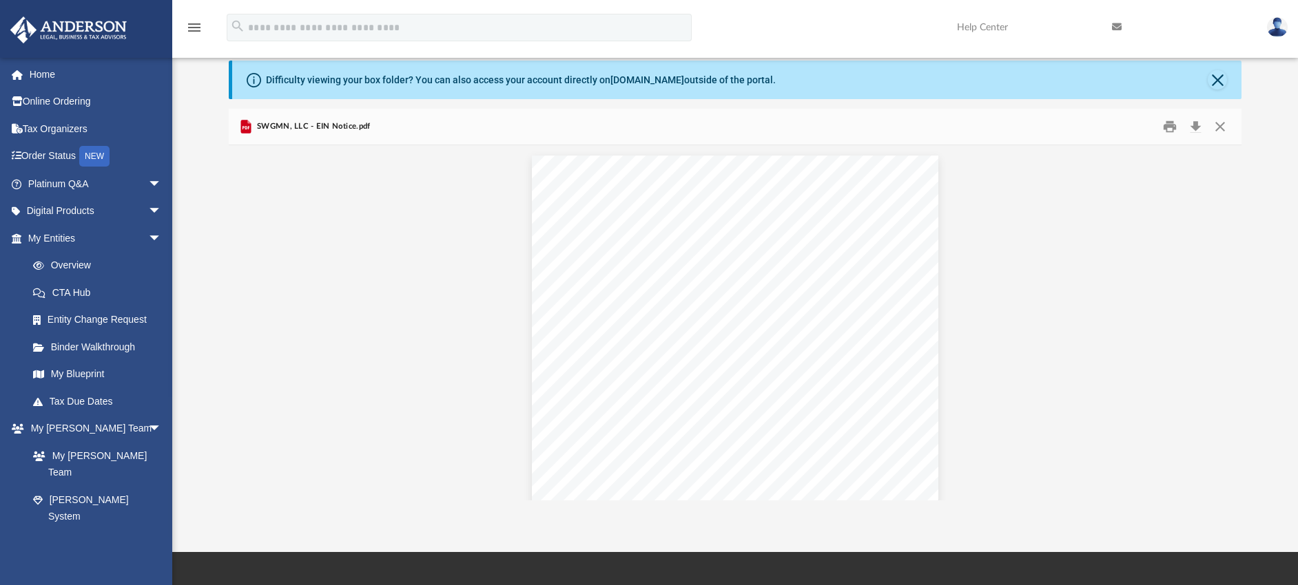
scroll to position [302, 1002]
click at [248, 322] on button "Preview" at bounding box center [244, 323] width 30 height 39
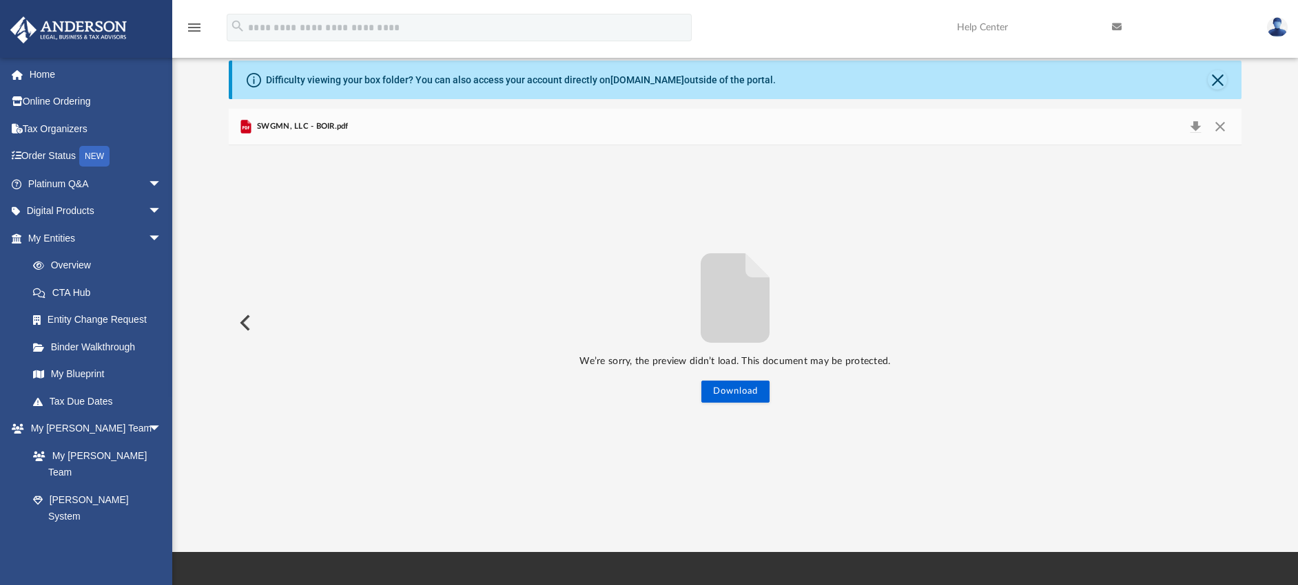
click at [250, 332] on button "Preview" at bounding box center [244, 323] width 30 height 39
click at [148, 211] on span "arrow_drop_down" at bounding box center [162, 212] width 28 height 28
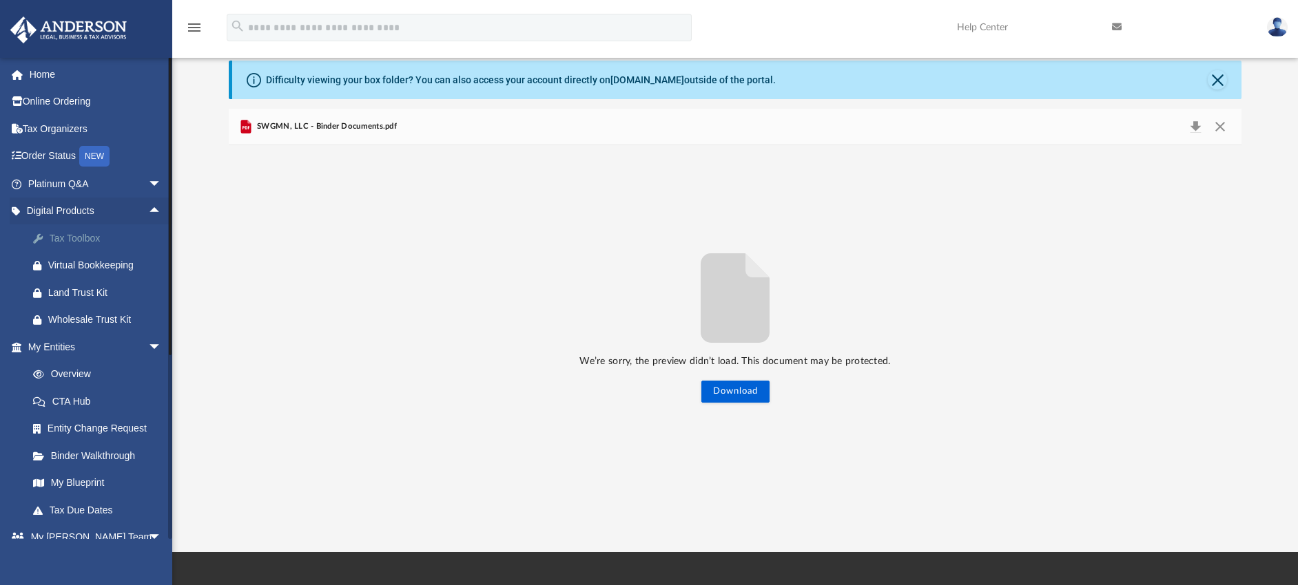
click at [87, 240] on div "Tax Toolbox" at bounding box center [106, 238] width 117 height 17
click at [87, 238] on div "Tax Toolbox" at bounding box center [106, 238] width 117 height 17
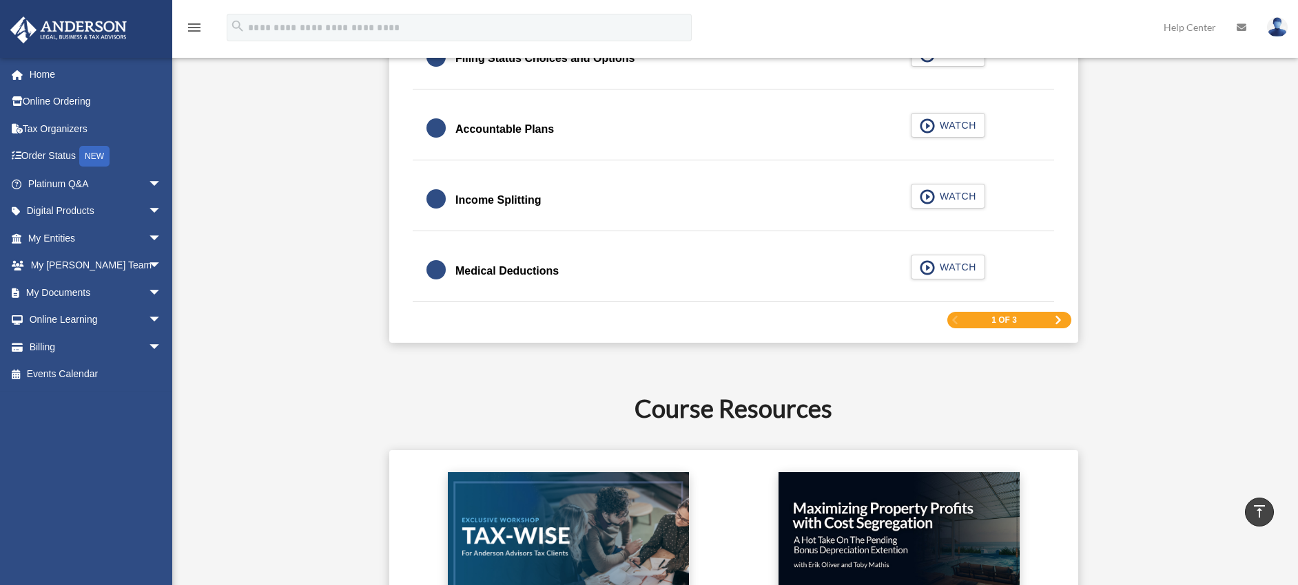
scroll to position [2177, 0]
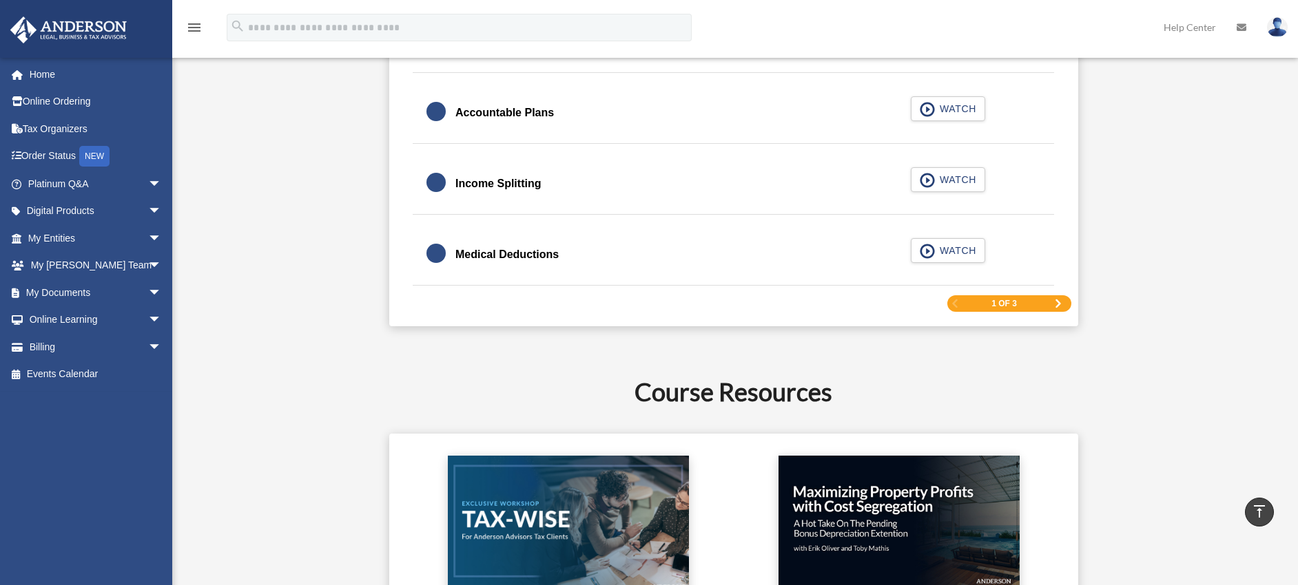
click at [1059, 304] on span "Next Page" at bounding box center [1058, 304] width 8 height 8
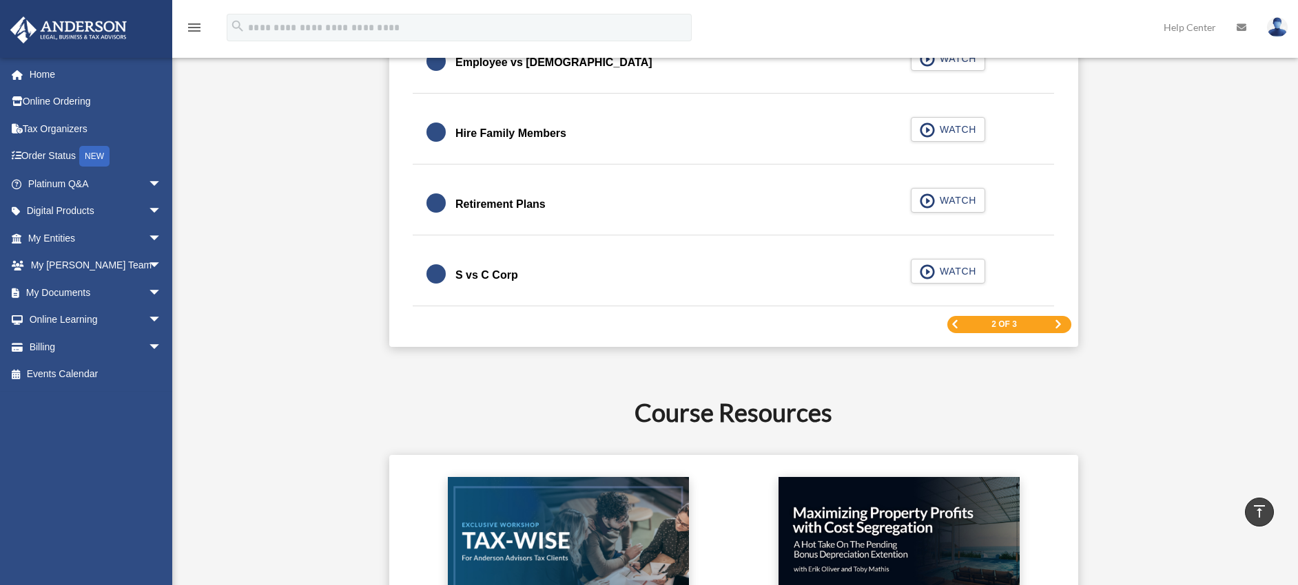
scroll to position [2123, 0]
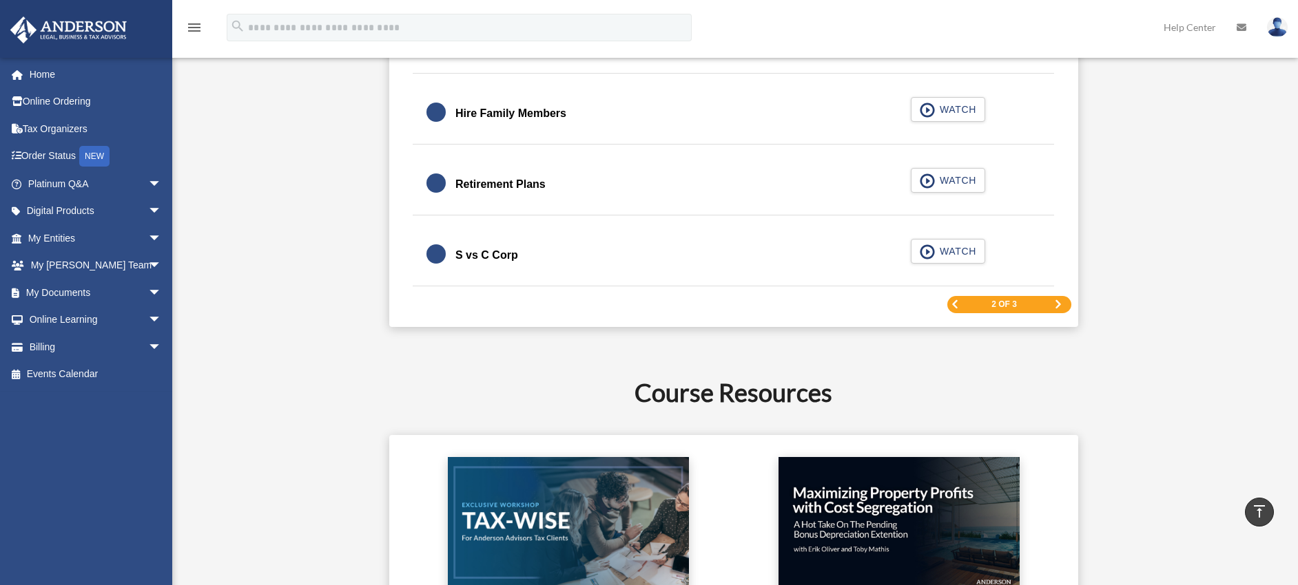
click at [1065, 306] on div "2 of 3" at bounding box center [1009, 304] width 124 height 17
click at [1048, 306] on div "2 of 3" at bounding box center [1009, 304] width 124 height 17
click at [1058, 303] on span "Next Page" at bounding box center [1058, 304] width 8 height 8
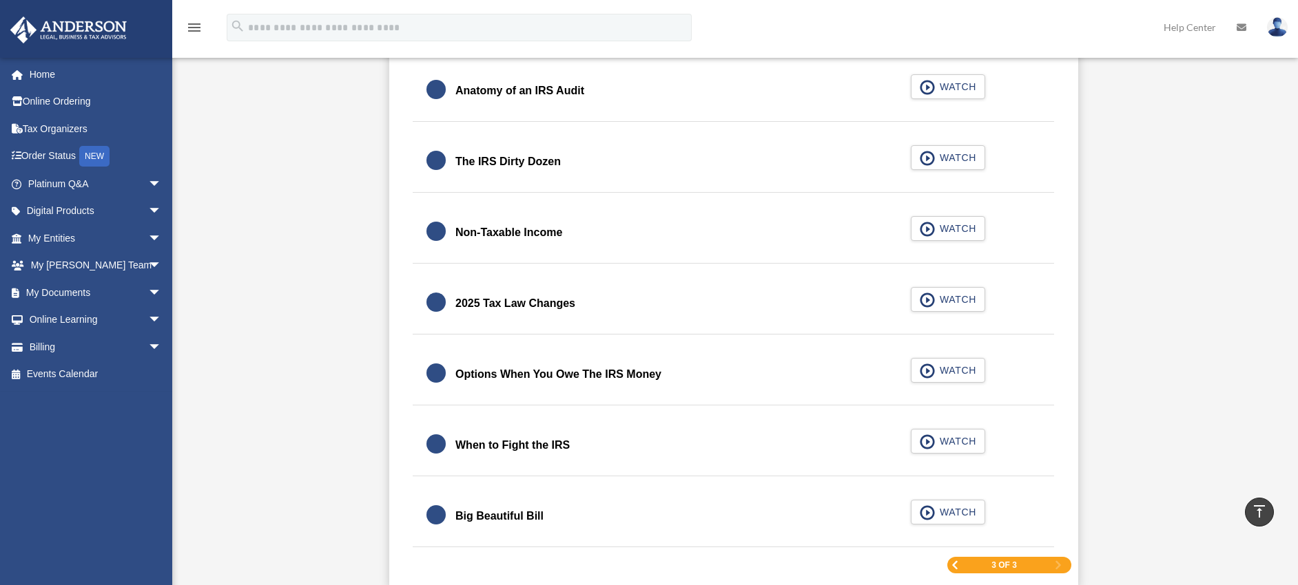
scroll to position [1691, 0]
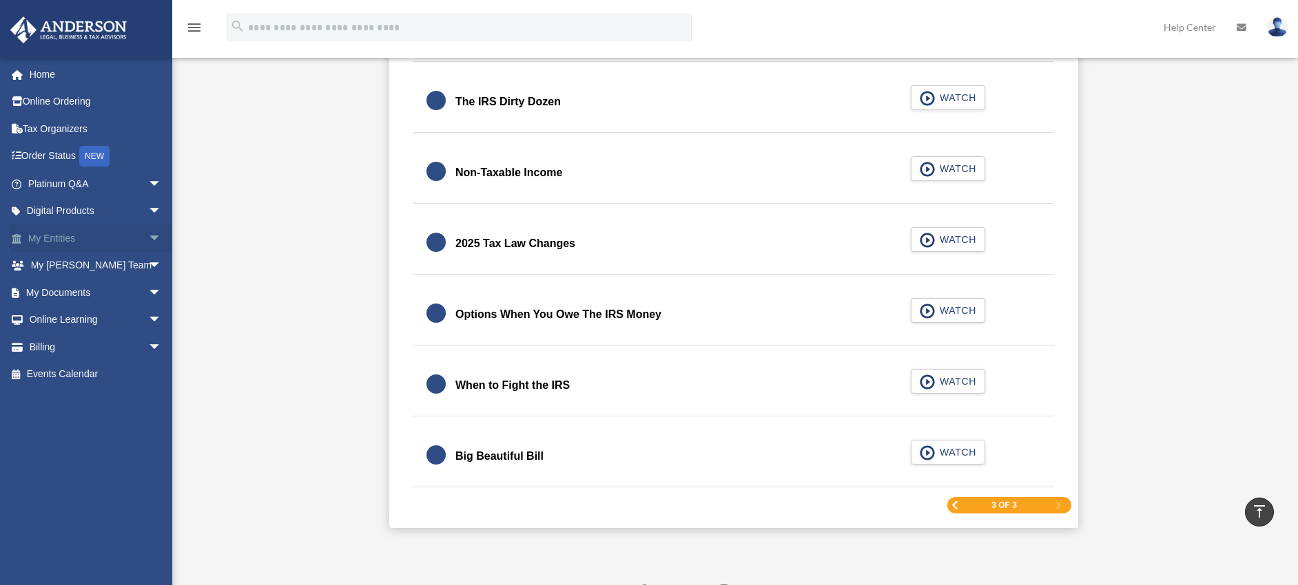
click at [148, 240] on span "arrow_drop_down" at bounding box center [162, 239] width 28 height 28
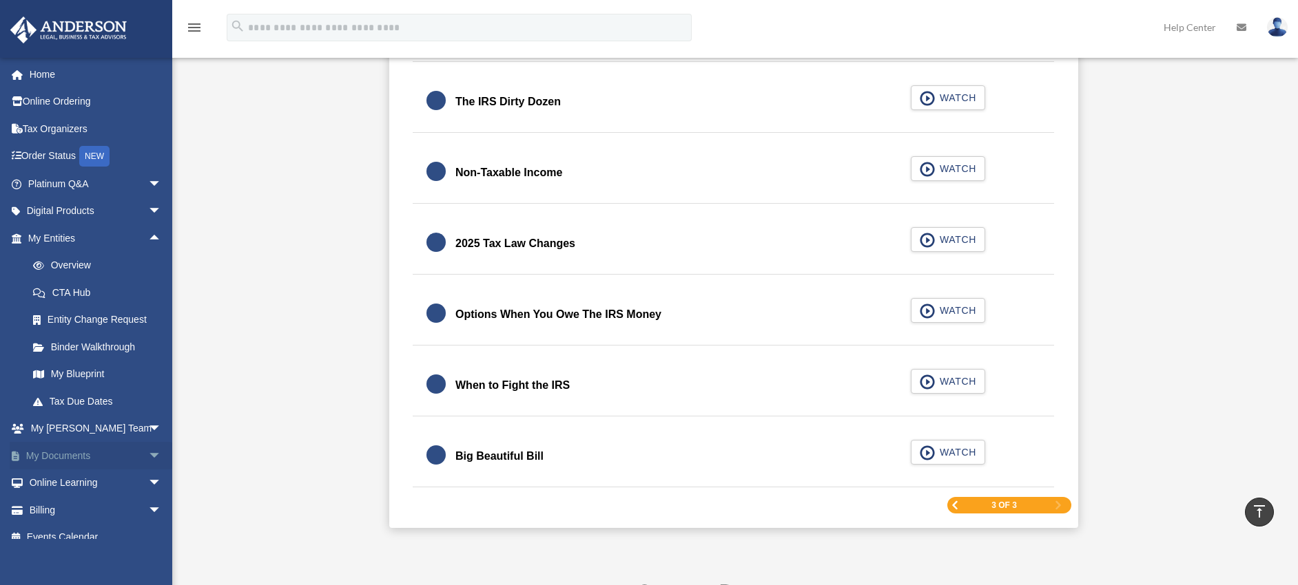
click at [148, 461] on span "arrow_drop_down" at bounding box center [162, 456] width 28 height 28
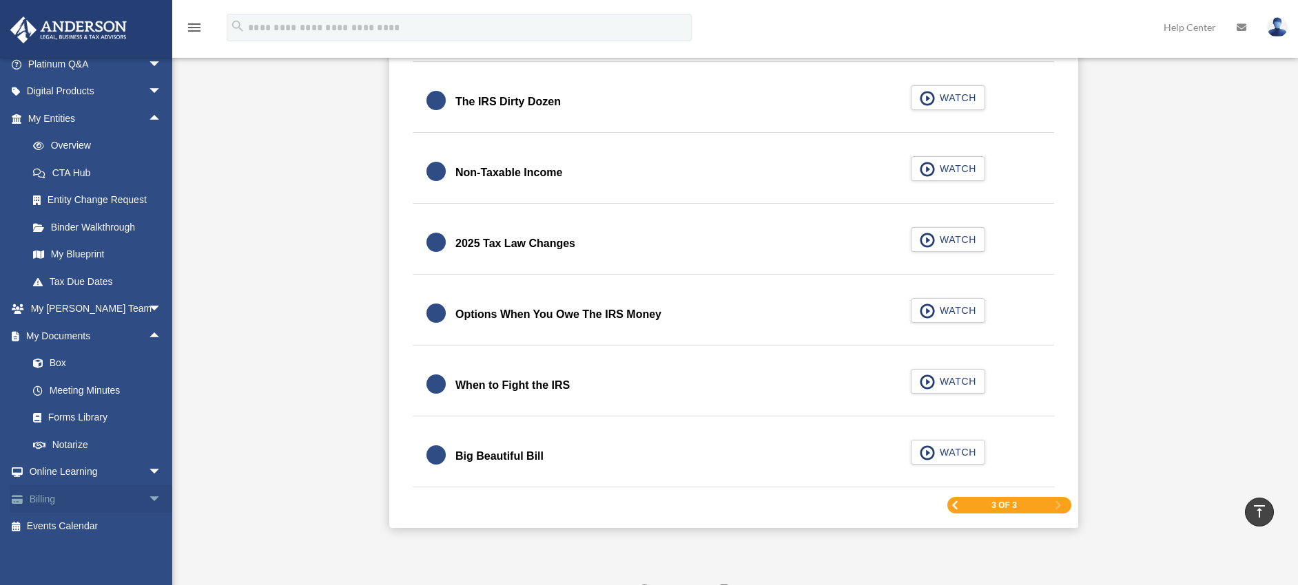
scroll to position [121, 0]
click at [50, 359] on link "Box" at bounding box center [100, 363] width 163 height 28
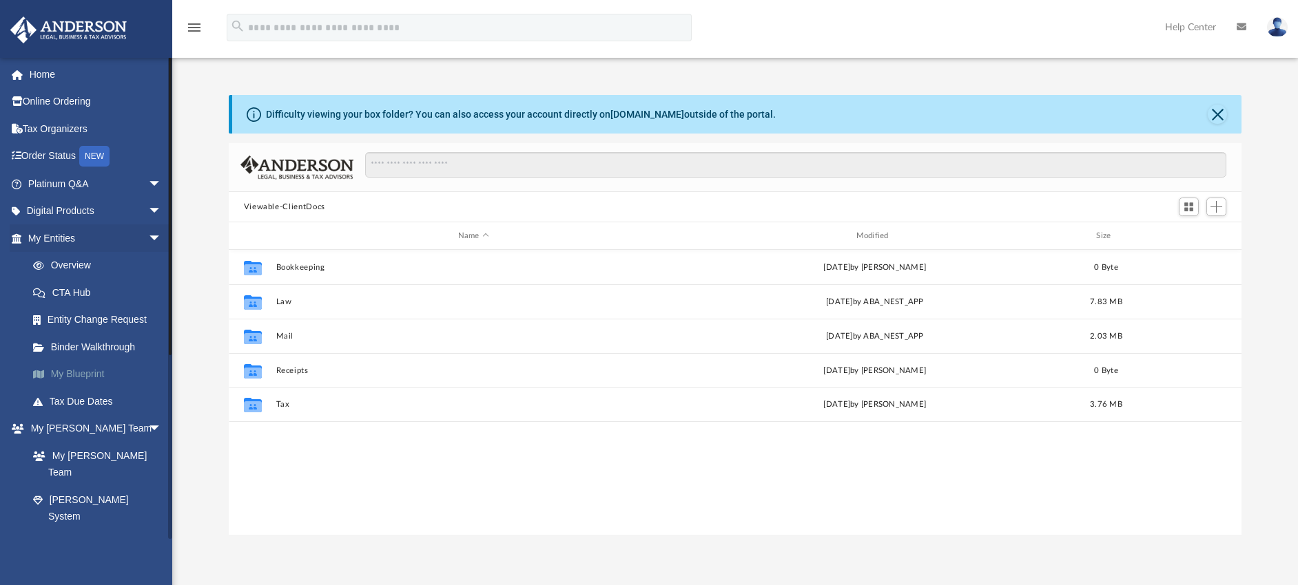
scroll to position [302, 1002]
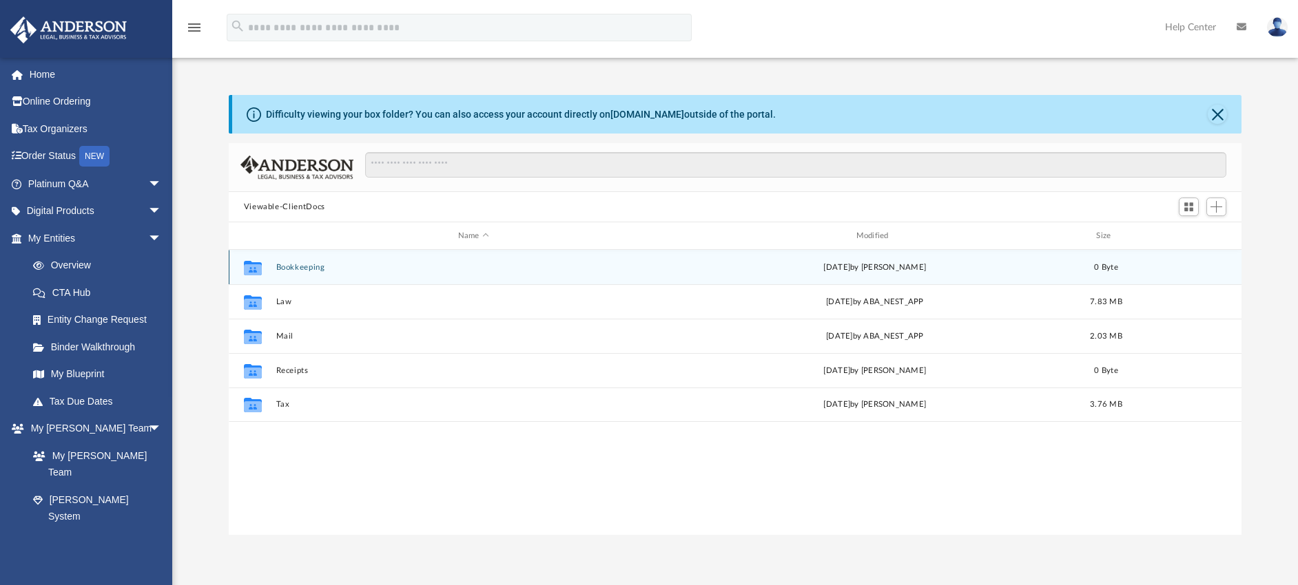
click at [250, 267] on icon "grid" at bounding box center [252, 267] width 18 height 14
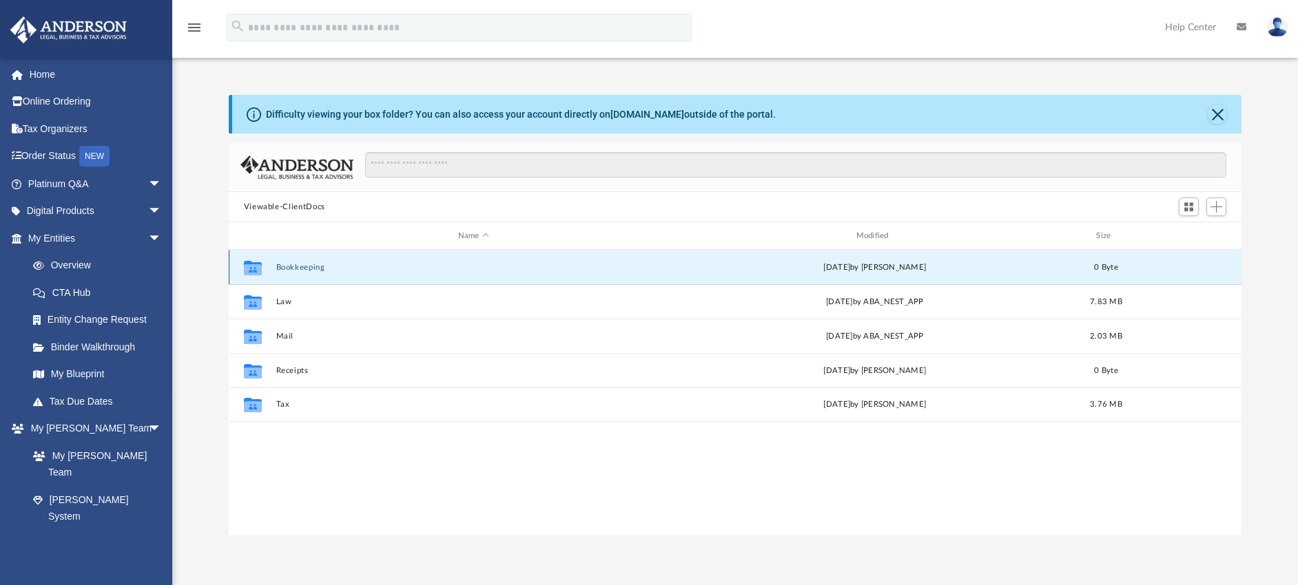
click at [291, 267] on button "Bookkeeping" at bounding box center [473, 267] width 395 height 9
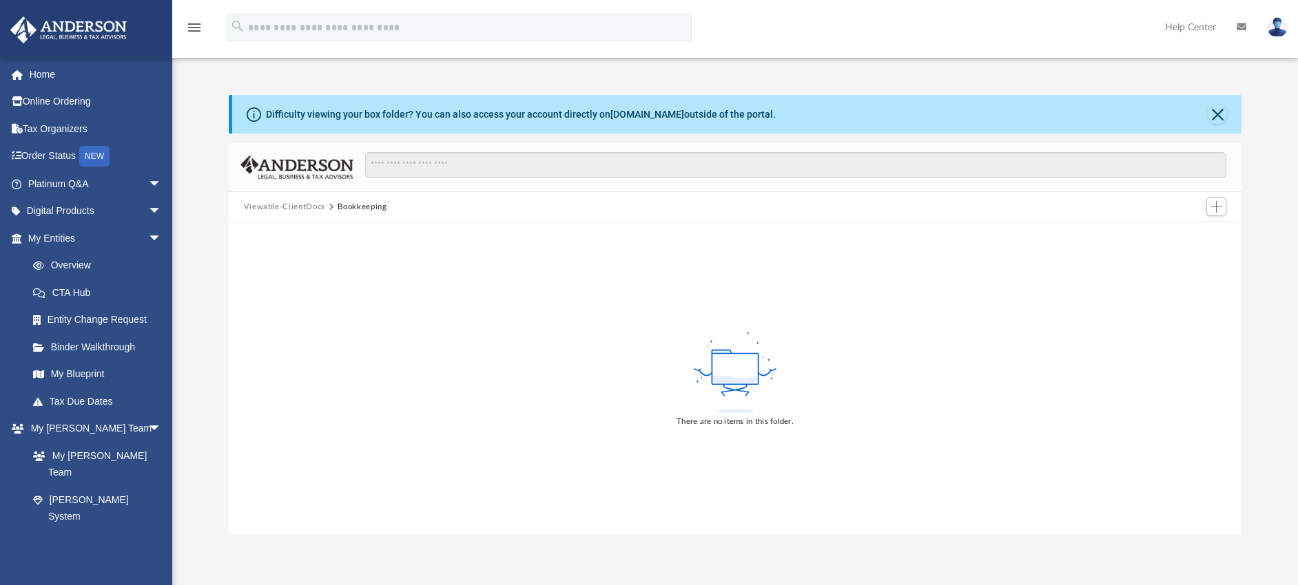
click at [1227, 116] on div "Difficulty viewing your box folder? You can also access your account directly o…" at bounding box center [737, 114] width 1010 height 39
click at [1214, 115] on button "Close" at bounding box center [1216, 114] width 19 height 19
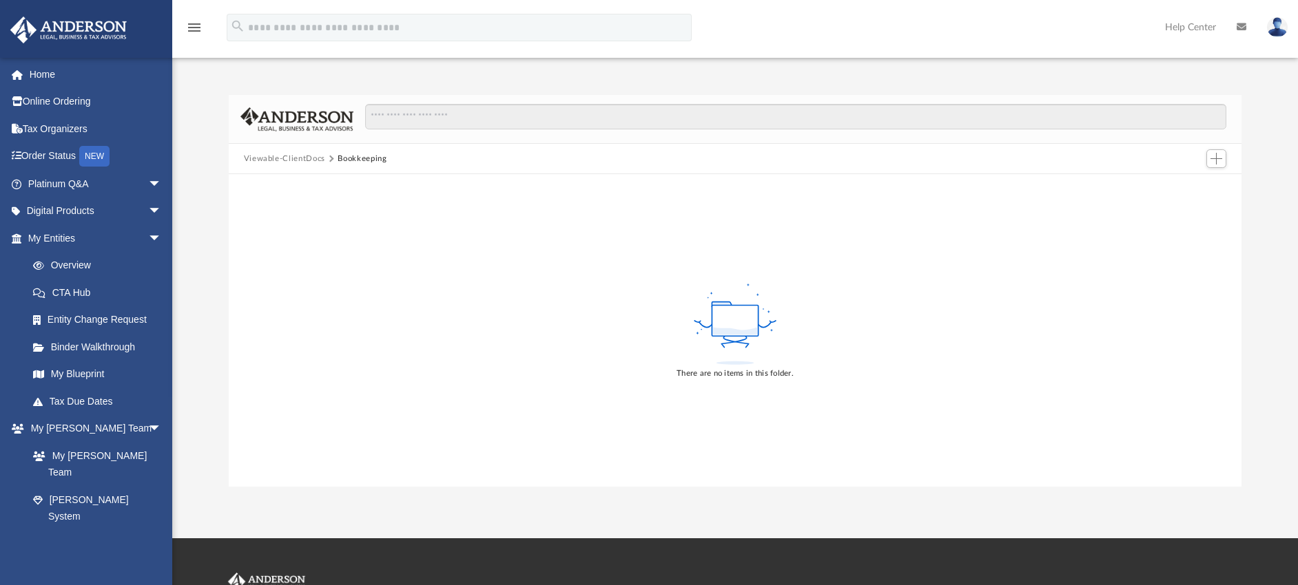
click at [192, 25] on icon "menu" at bounding box center [194, 27] width 17 height 17
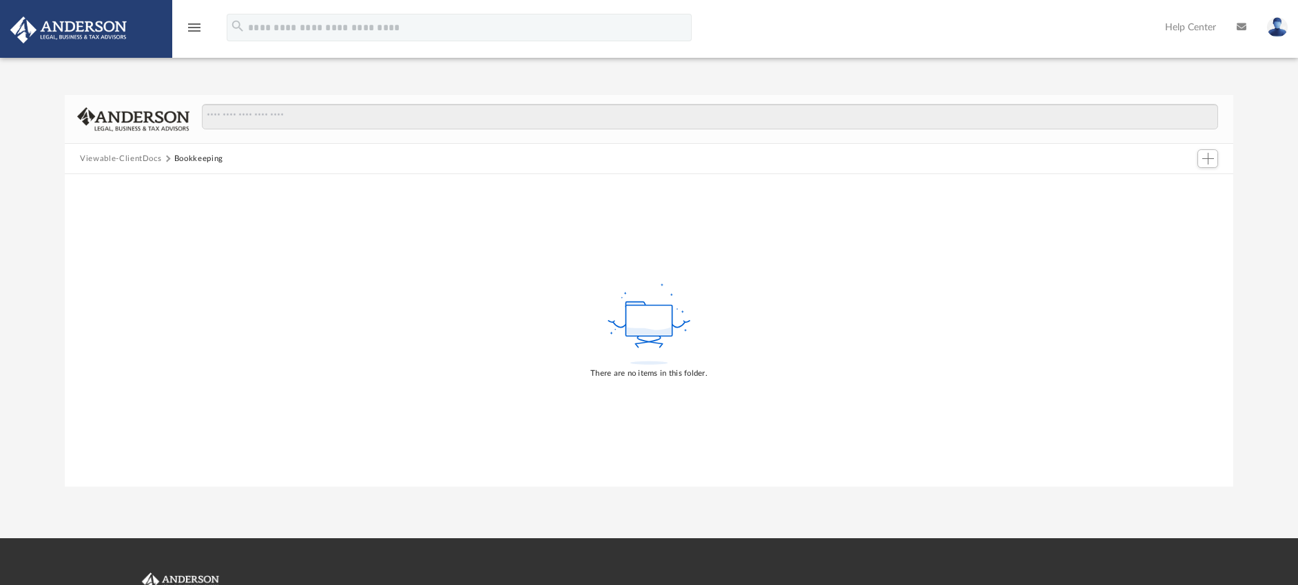
click at [192, 28] on icon "menu" at bounding box center [194, 27] width 17 height 17
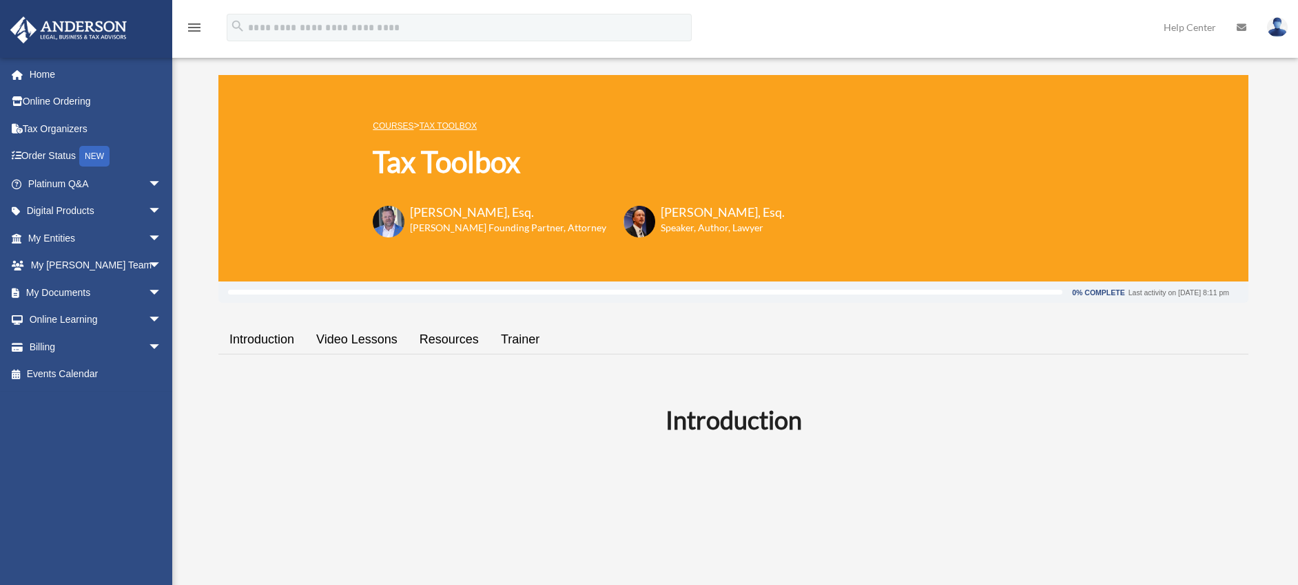
scroll to position [1691, 0]
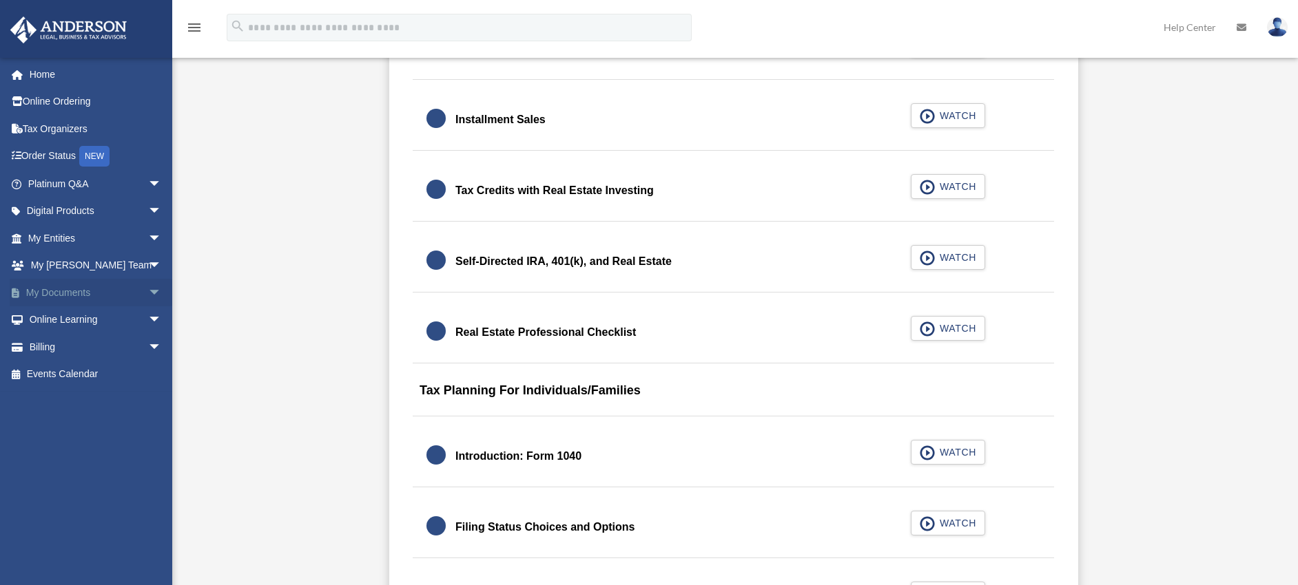
click at [148, 291] on span "arrow_drop_down" at bounding box center [162, 293] width 28 height 28
click at [56, 321] on link "Box" at bounding box center [100, 321] width 163 height 28
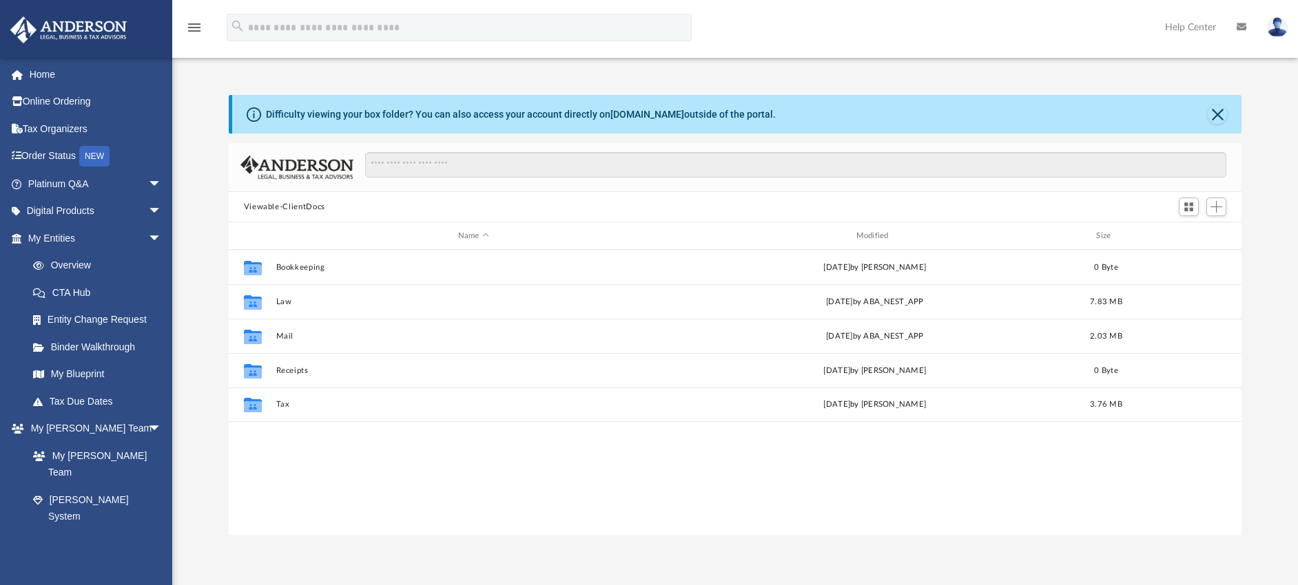
scroll to position [302, 1002]
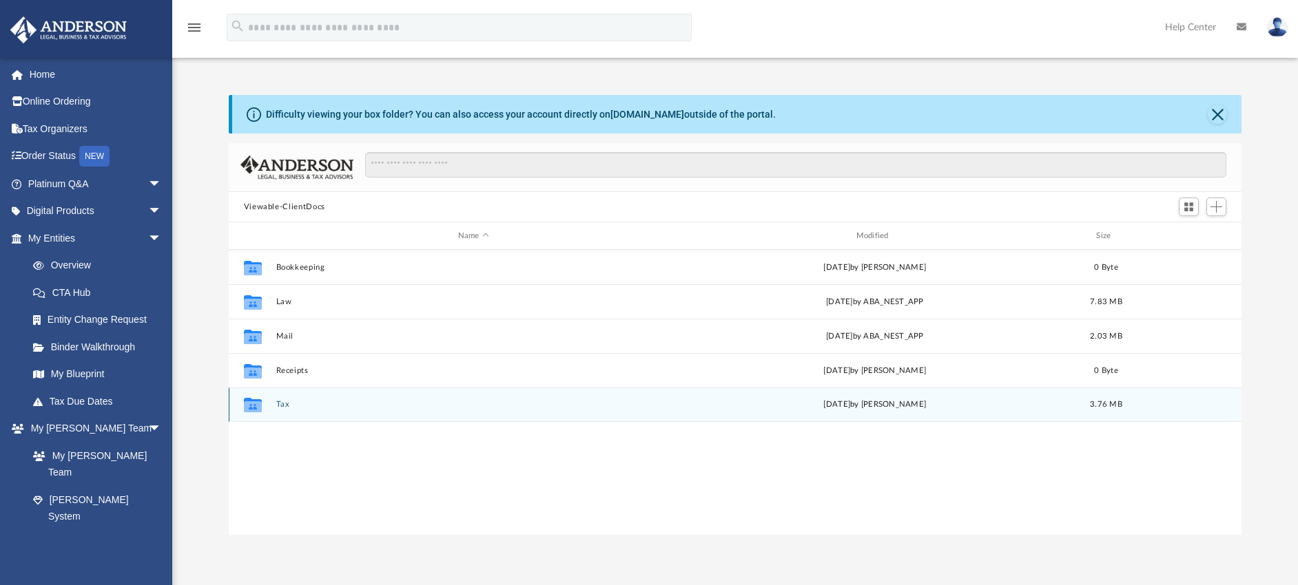
click at [253, 405] on icon "grid" at bounding box center [252, 405] width 18 height 14
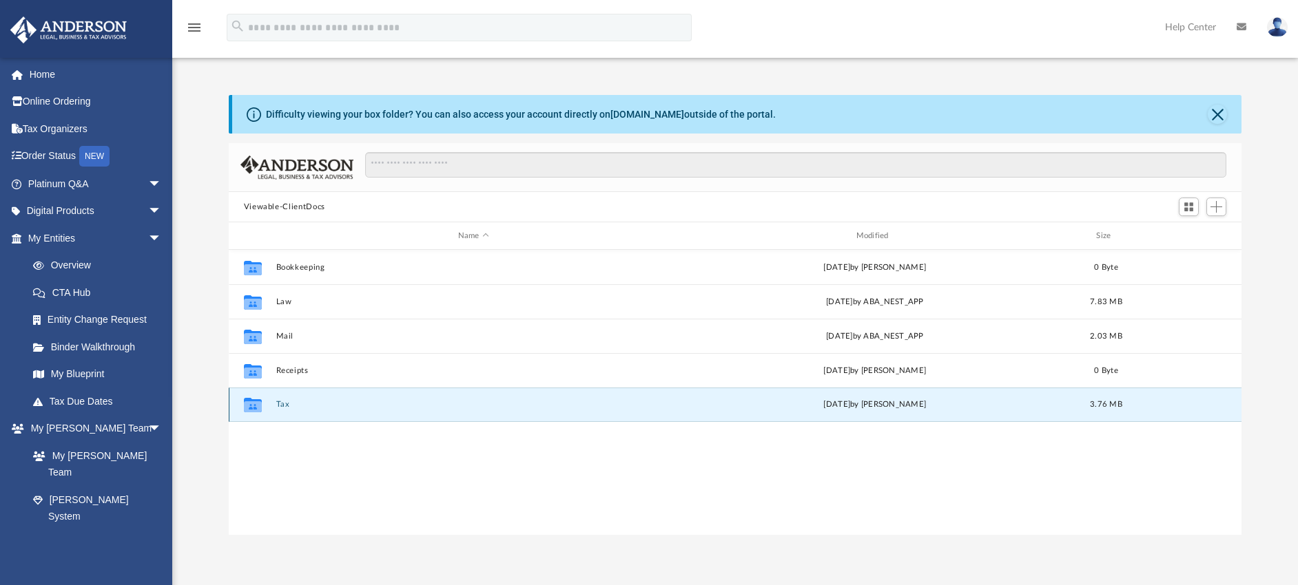
click at [253, 405] on icon "grid" at bounding box center [252, 405] width 18 height 14
click at [280, 406] on button "Tax" at bounding box center [473, 404] width 395 height 9
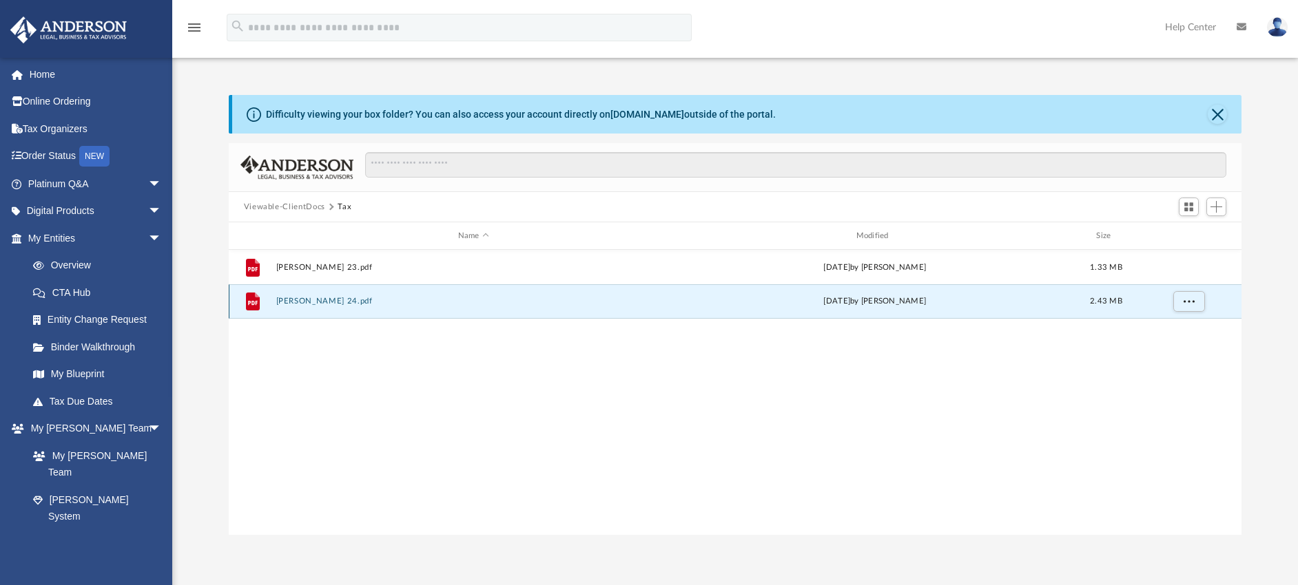
click at [325, 301] on button "Balvinder Sekhon 24.pdf" at bounding box center [473, 301] width 395 height 9
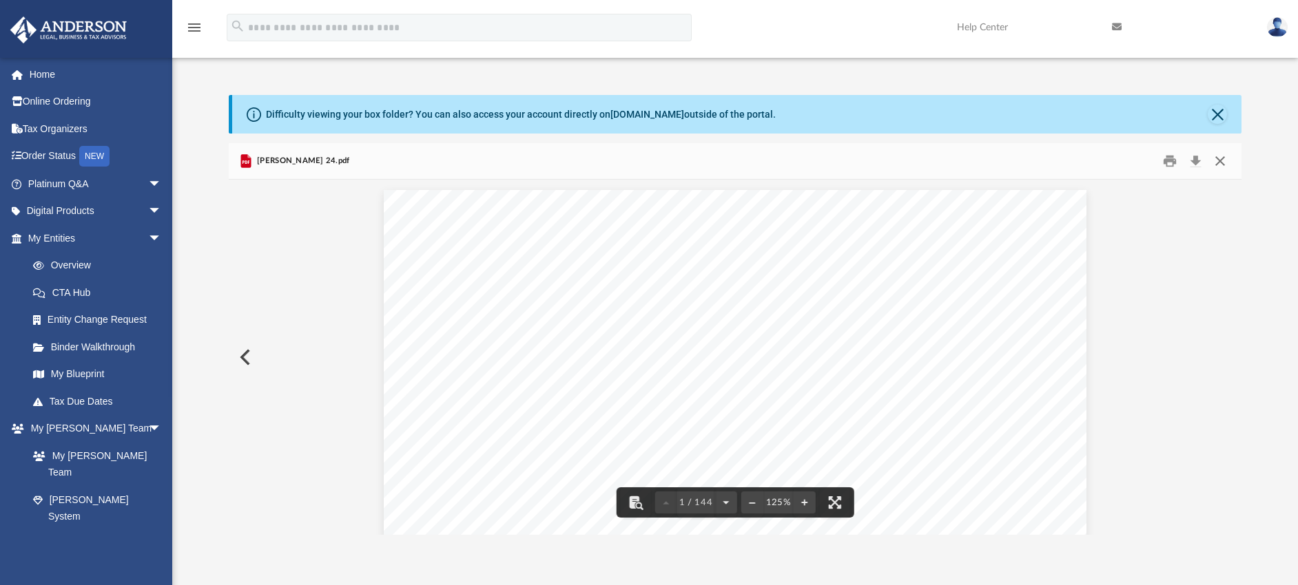
click at [1221, 160] on button "Close" at bounding box center [1219, 161] width 25 height 21
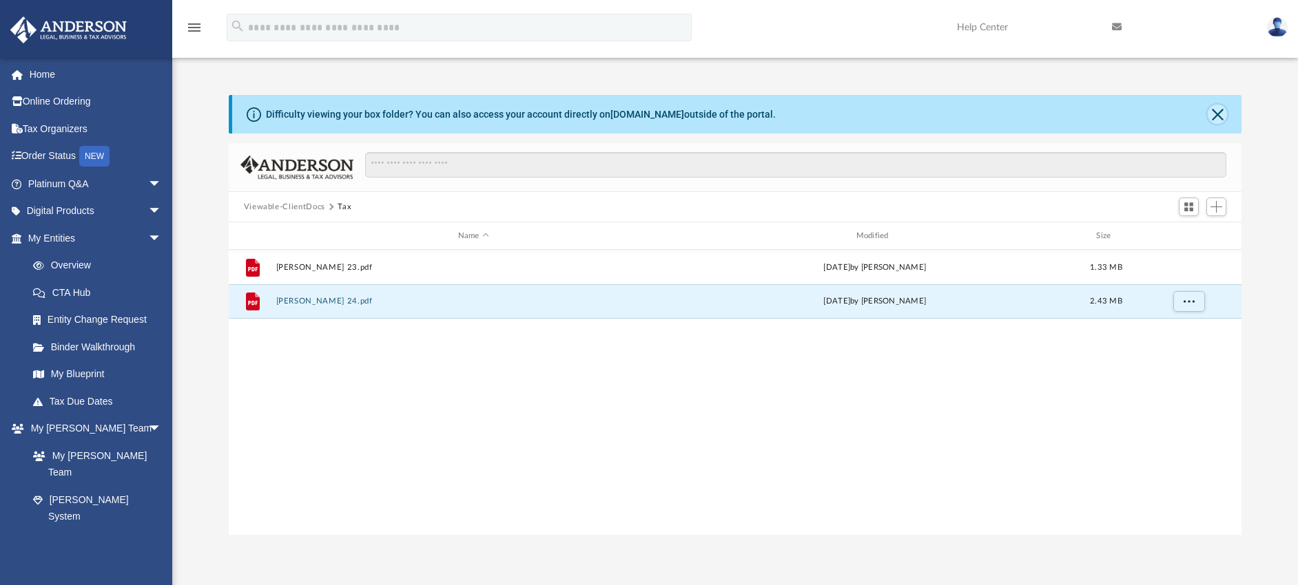
click at [1222, 107] on button "Close" at bounding box center [1216, 114] width 19 height 19
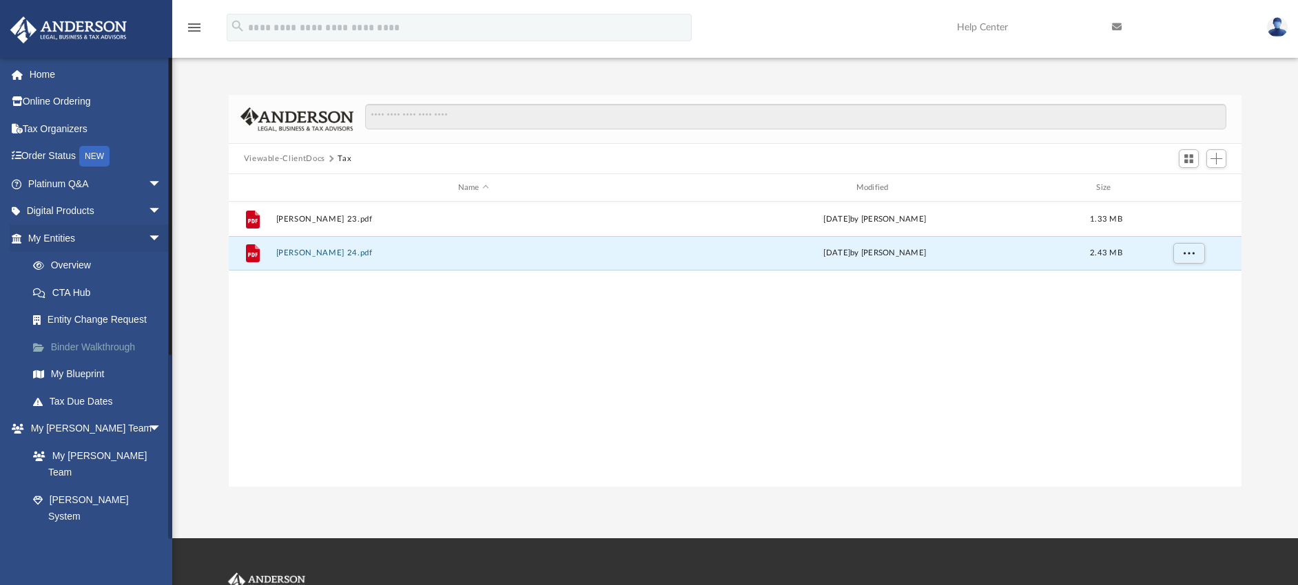
click at [110, 346] on link "Binder Walkthrough" at bounding box center [100, 347] width 163 height 28
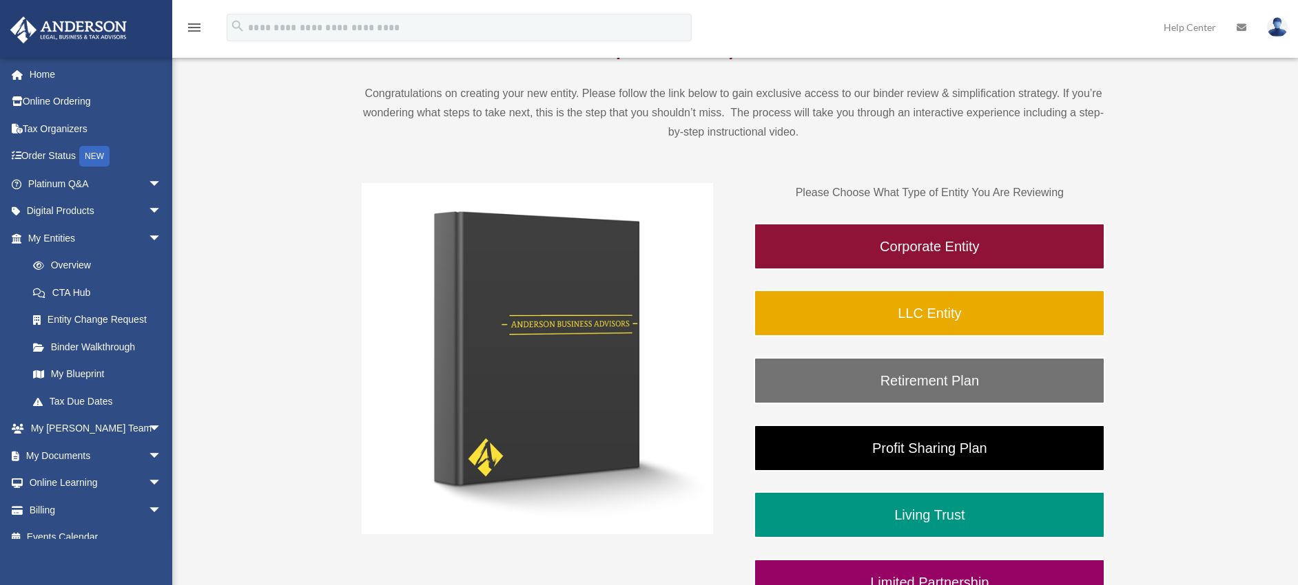
scroll to position [130, 0]
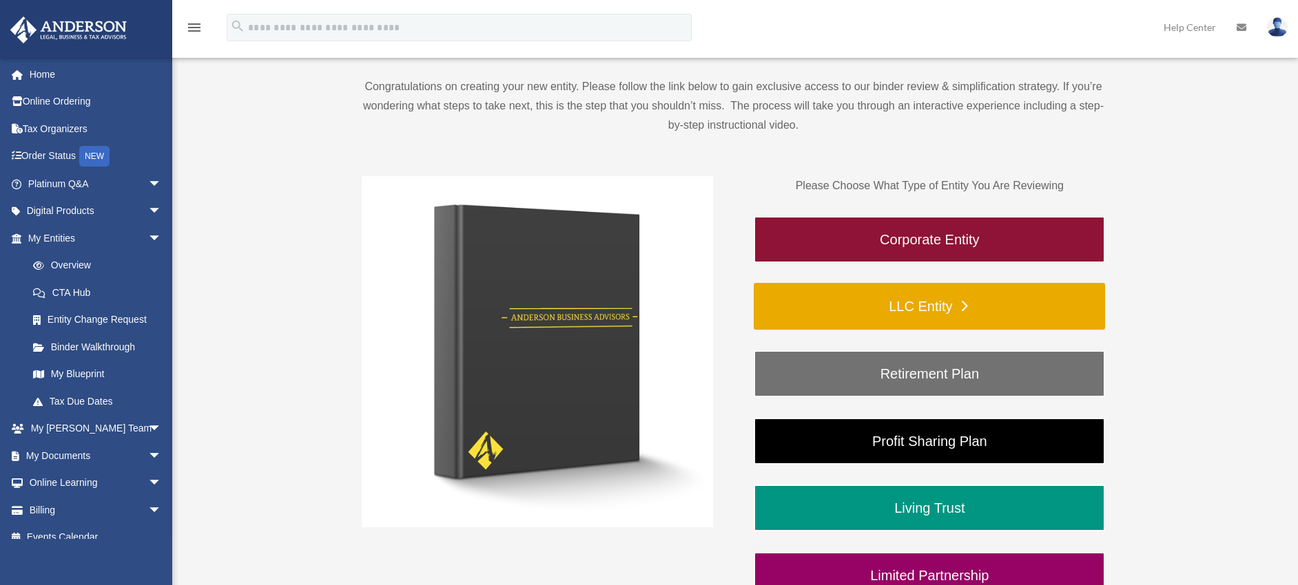
click at [833, 310] on link "LLC Entity" at bounding box center [929, 306] width 351 height 47
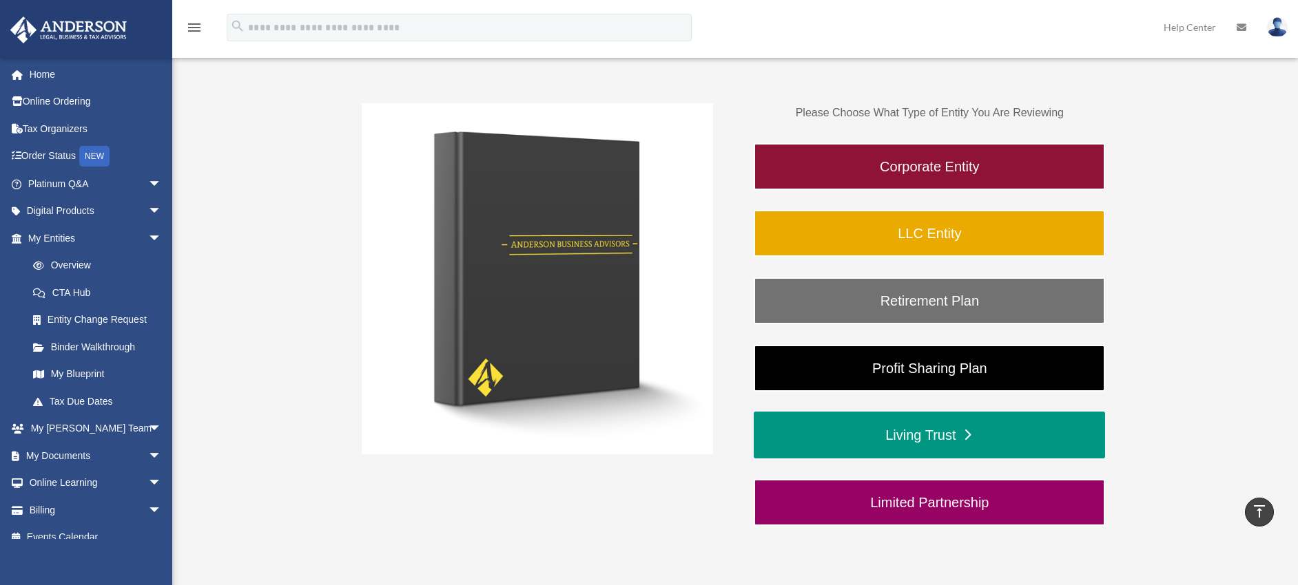
scroll to position [158, 0]
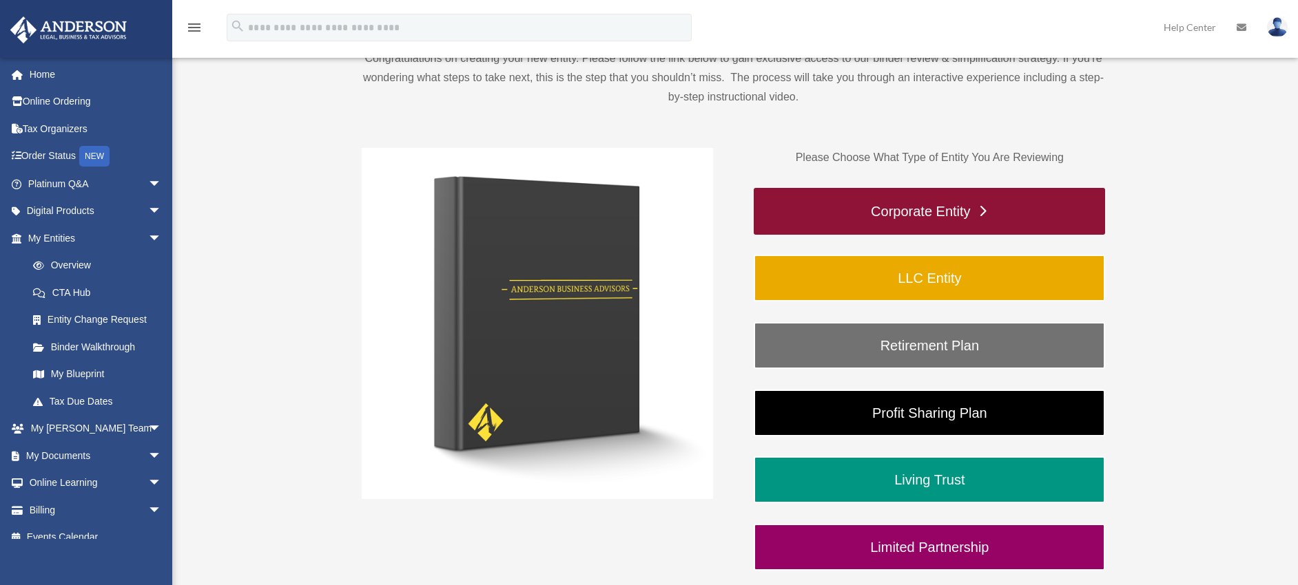
click at [982, 207] on link "Corporate Entity" at bounding box center [929, 211] width 351 height 47
click at [982, 209] on link "Corporate Entity" at bounding box center [929, 211] width 351 height 47
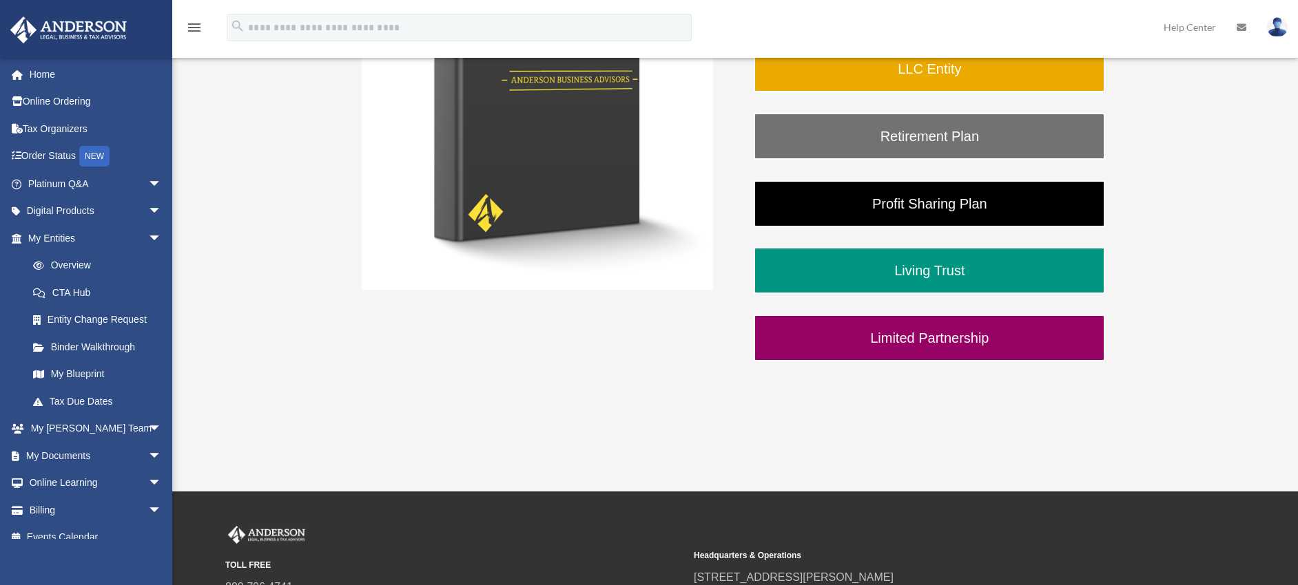
scroll to position [382, 0]
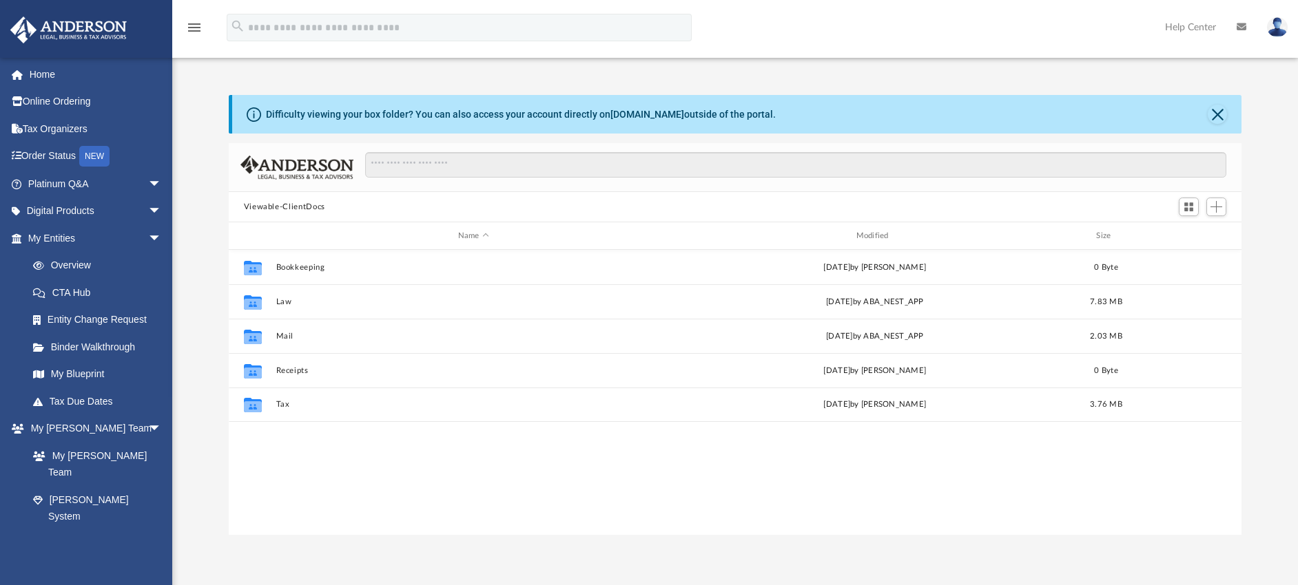
scroll to position [302, 1002]
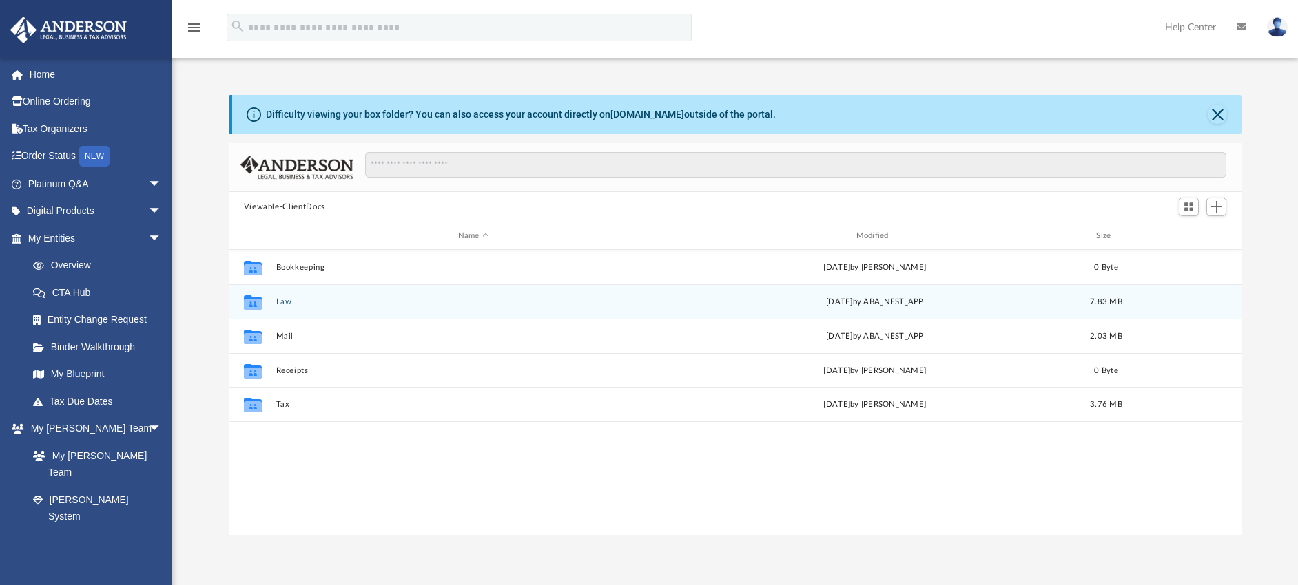
click at [278, 299] on button "Law" at bounding box center [473, 302] width 395 height 9
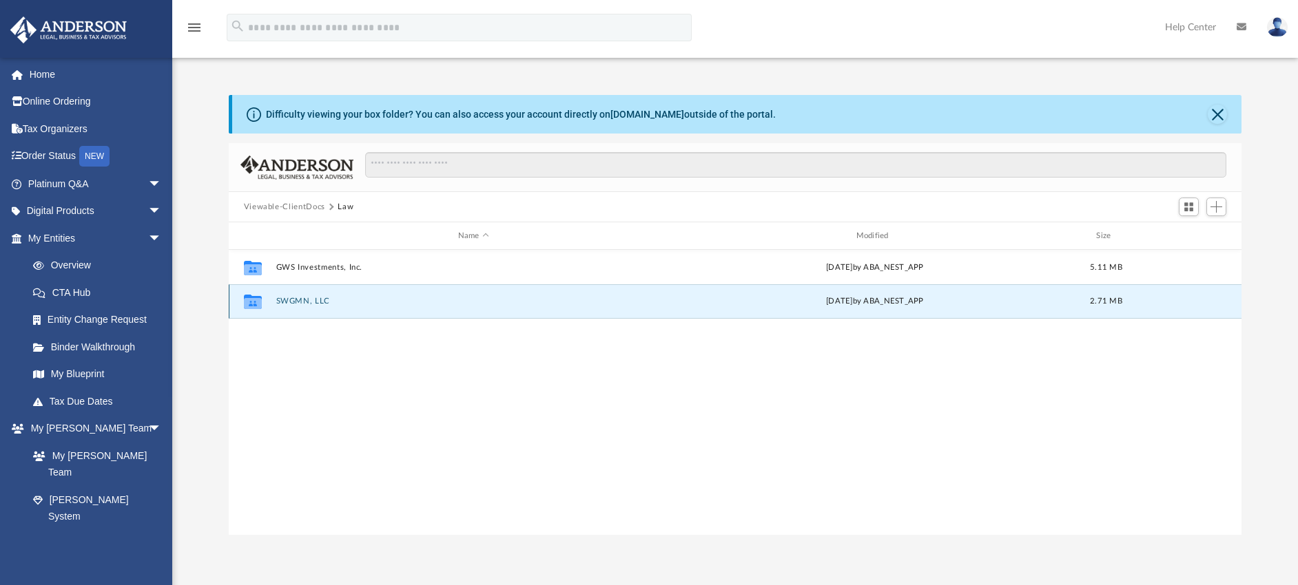
click at [293, 301] on button "SWGMN, LLC" at bounding box center [473, 301] width 395 height 9
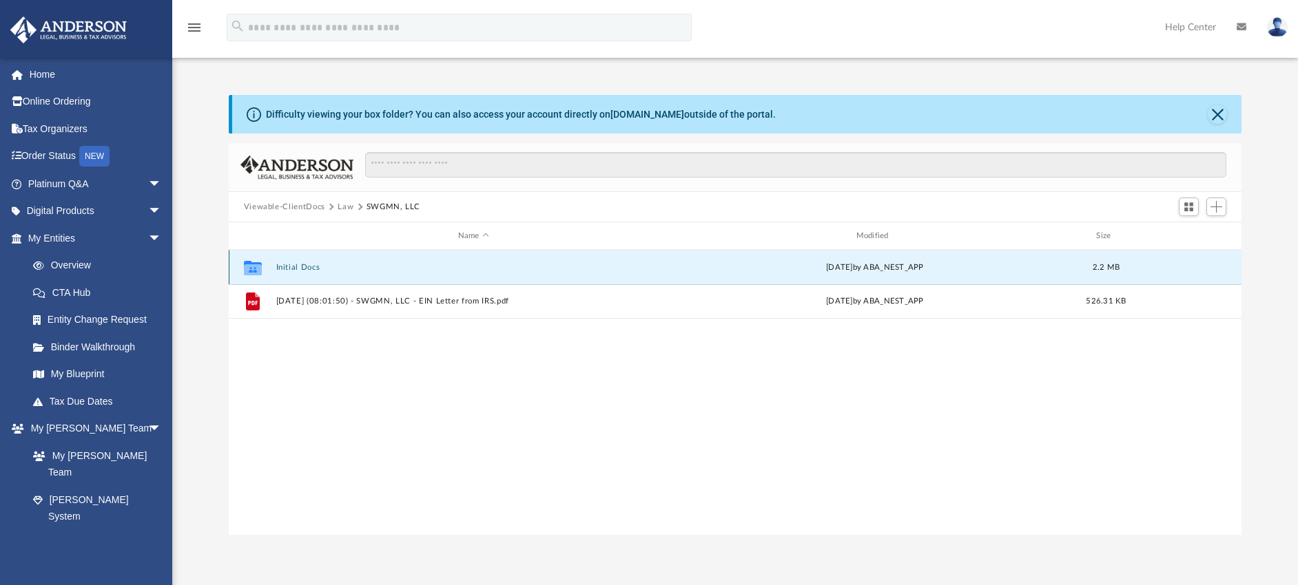
click at [295, 264] on button "Initial Docs" at bounding box center [473, 267] width 395 height 9
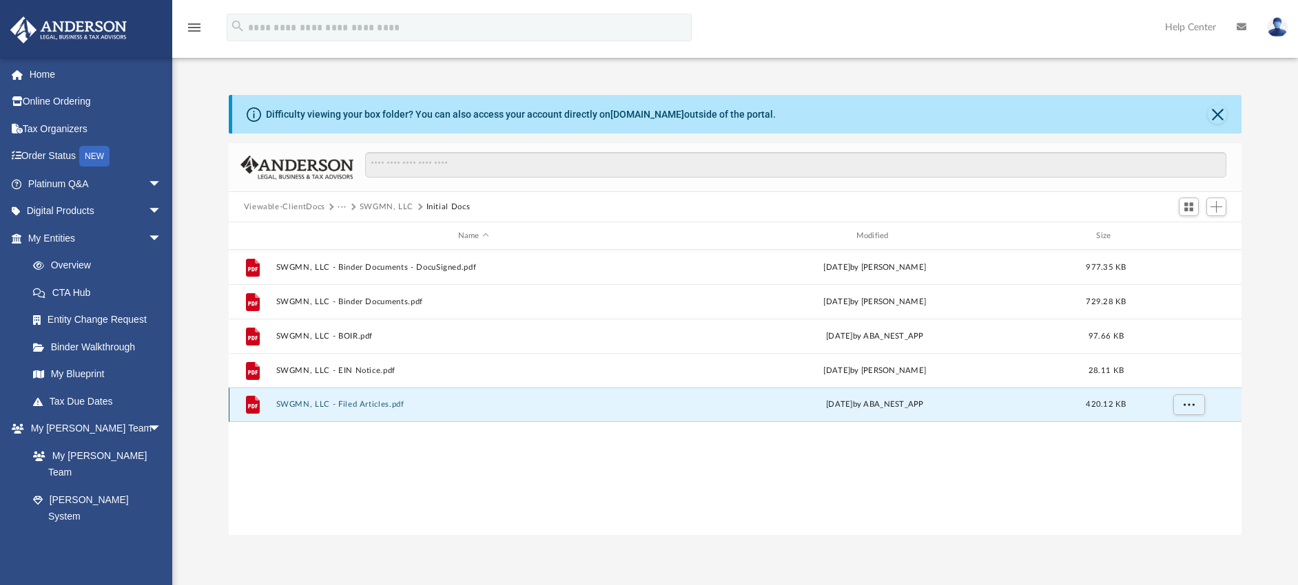
click at [354, 401] on button "SWGMN, LLC - Filed Articles.pdf" at bounding box center [473, 404] width 395 height 9
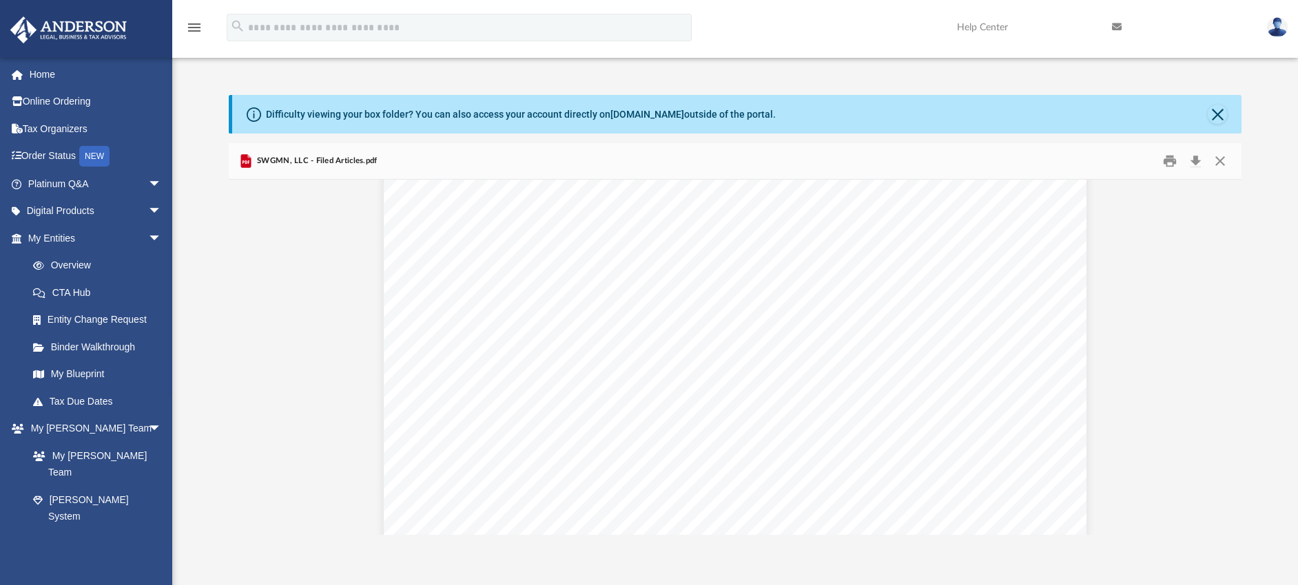
scroll to position [0, 0]
click at [1215, 114] on button "Close" at bounding box center [1216, 114] width 19 height 19
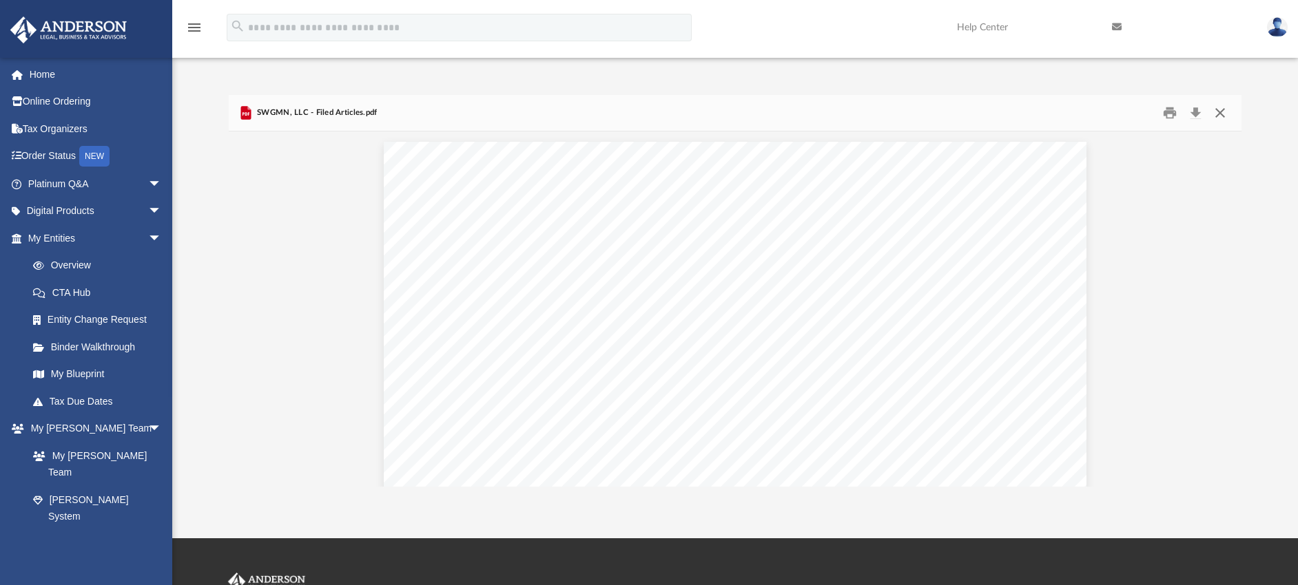
click at [1215, 114] on button "Close" at bounding box center [1219, 113] width 25 height 21
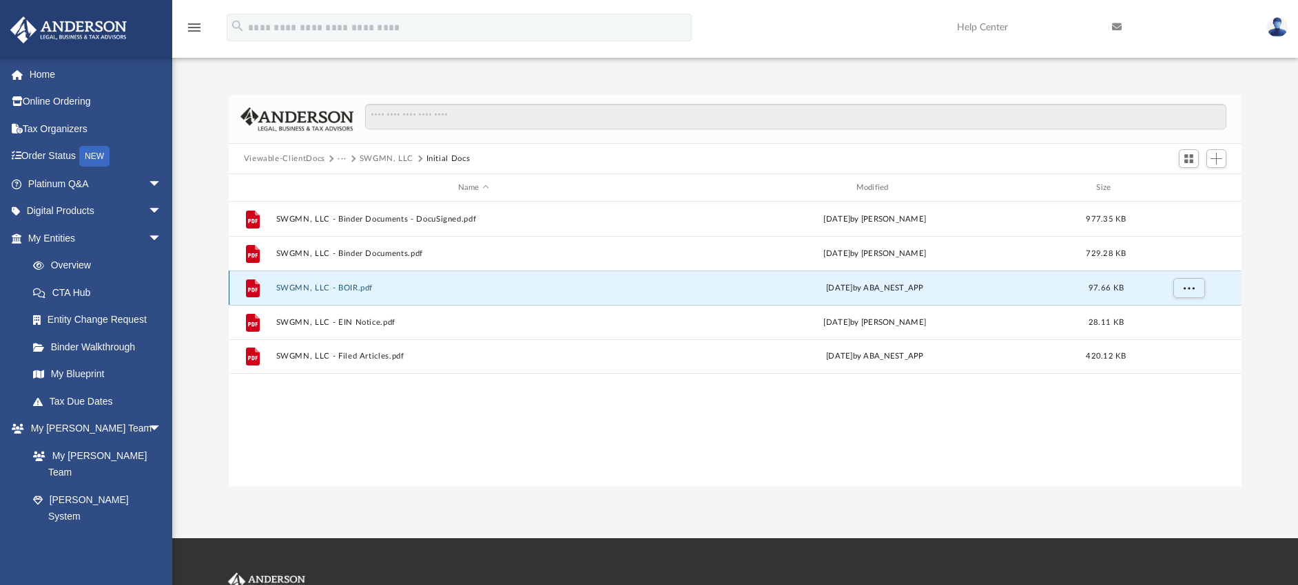
click at [320, 289] on button "SWGMN, LLC - BOIR.pdf" at bounding box center [473, 288] width 395 height 9
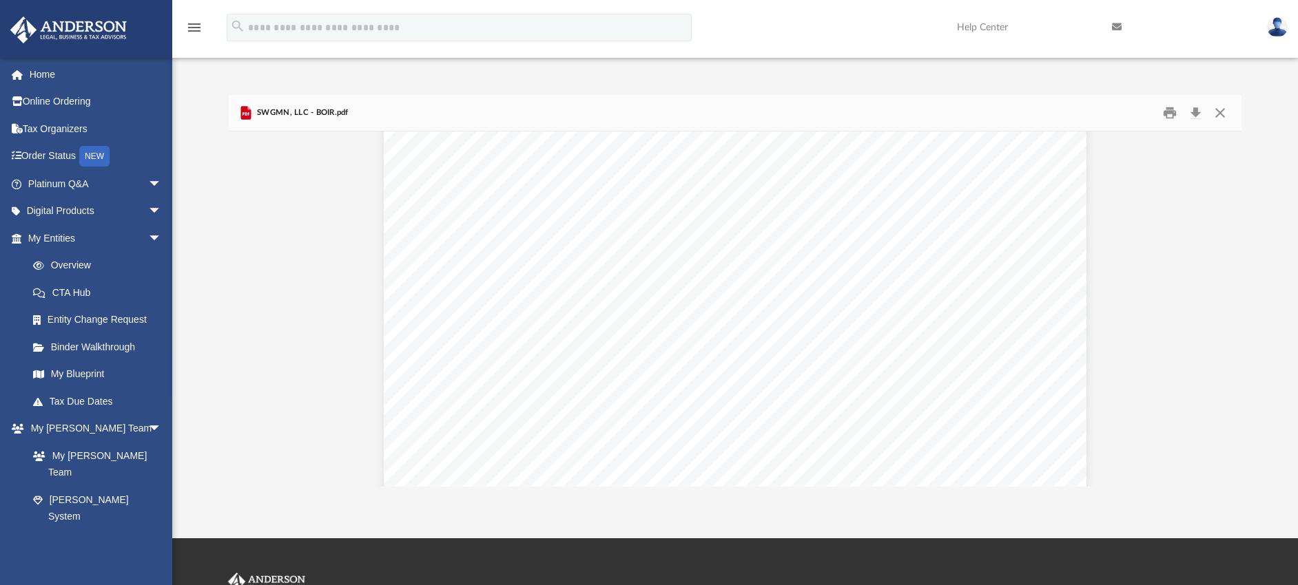
scroll to position [3188, 0]
click at [1216, 112] on button "Close" at bounding box center [1219, 113] width 25 height 21
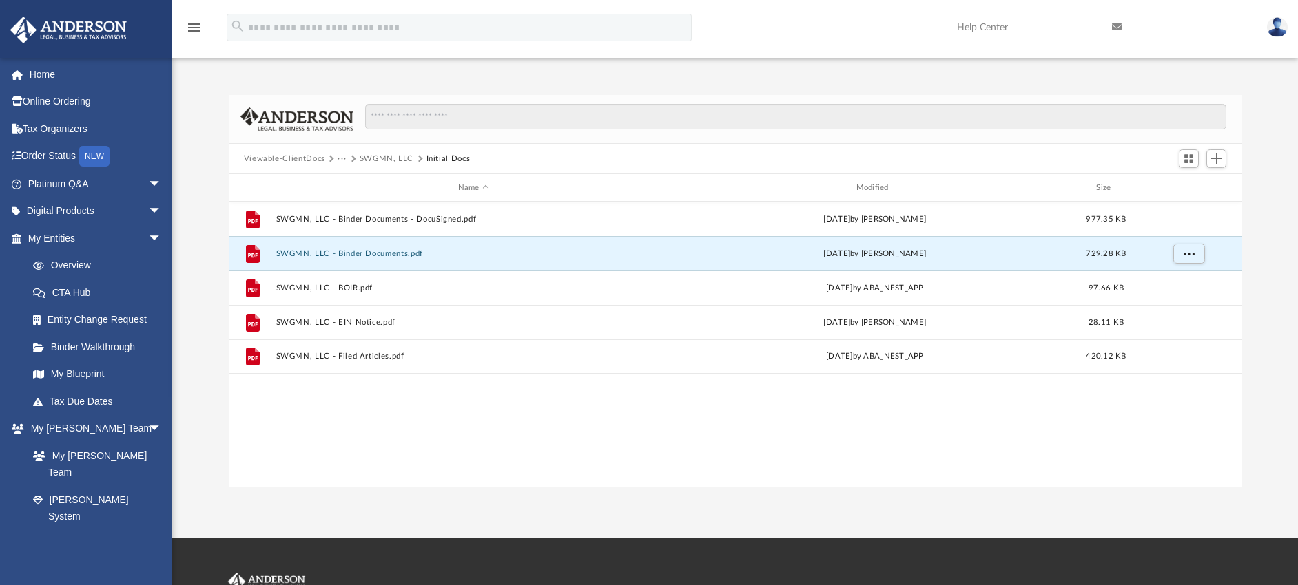
click at [391, 252] on button "SWGMN, LLC - Binder Documents.pdf" at bounding box center [473, 253] width 395 height 9
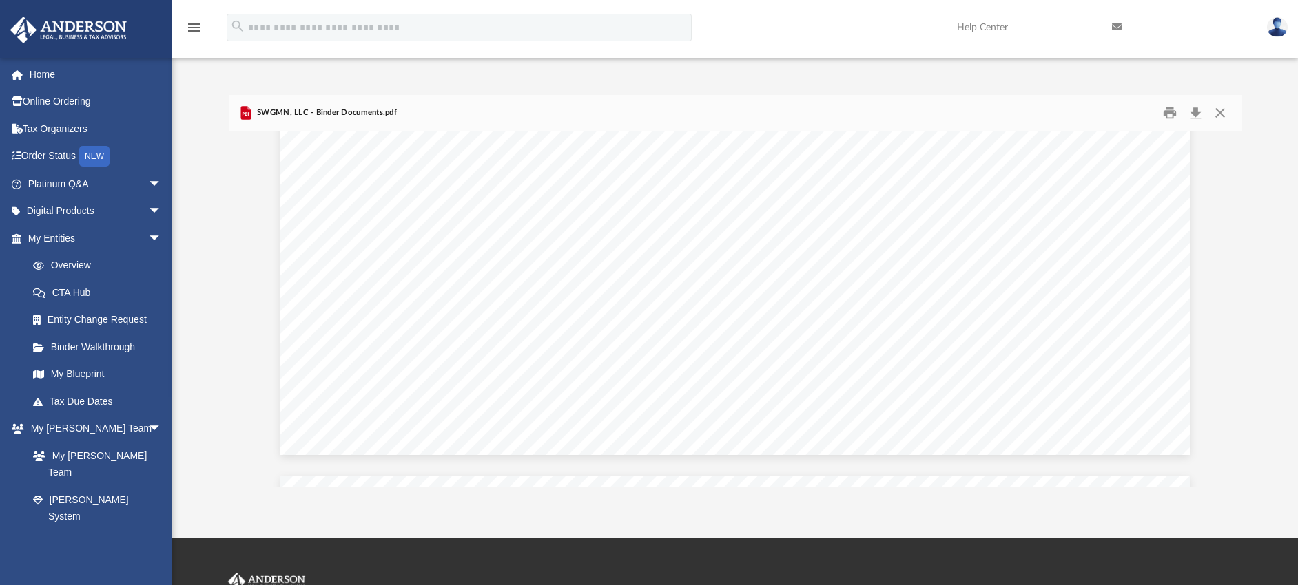
scroll to position [69718, 0]
drag, startPoint x: 1297, startPoint y: 316, endPoint x: 1292, endPoint y: 265, distance: 51.2
click at [1296, 265] on div "Difficulty viewing your box folder? You can also access your account directly o…" at bounding box center [734, 291] width 1125 height 392
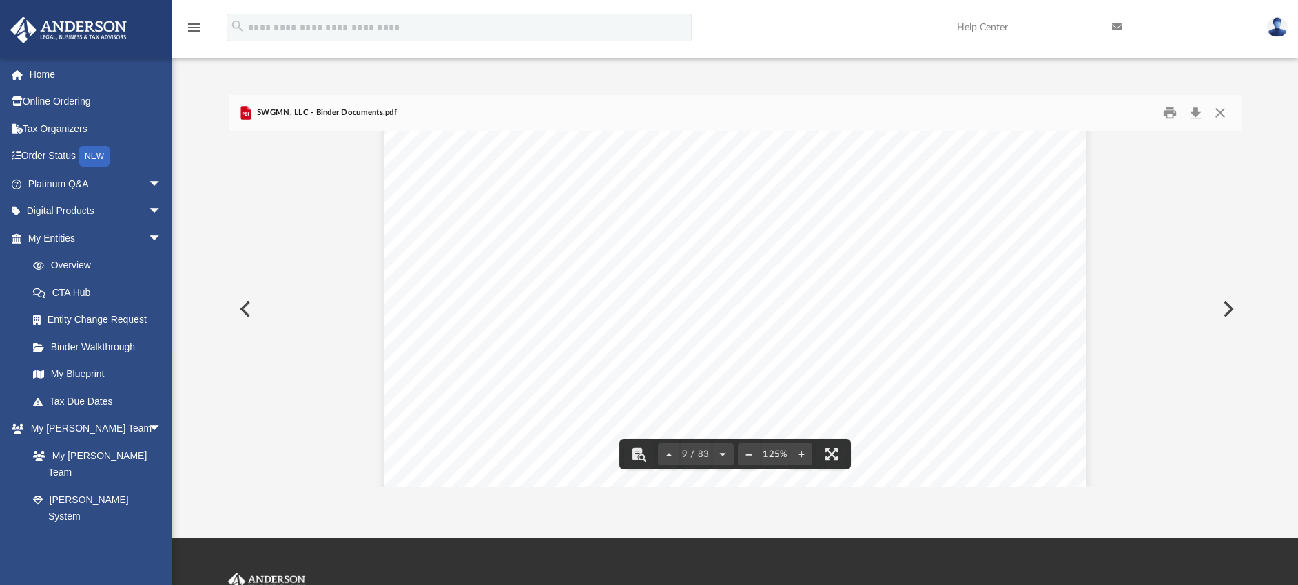
scroll to position [7393, 0]
click at [1234, 305] on button "Preview" at bounding box center [1227, 309] width 30 height 39
click at [240, 306] on button "Preview" at bounding box center [244, 309] width 30 height 39
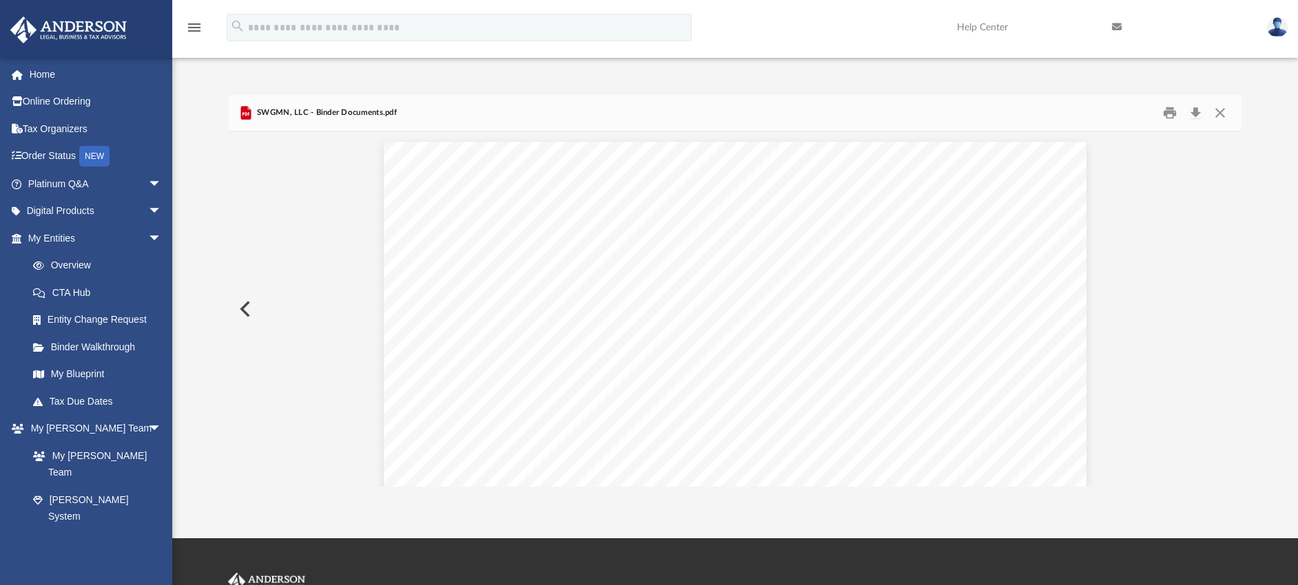
click at [240, 306] on button "Preview" at bounding box center [244, 309] width 30 height 39
